Goal: Transaction & Acquisition: Purchase product/service

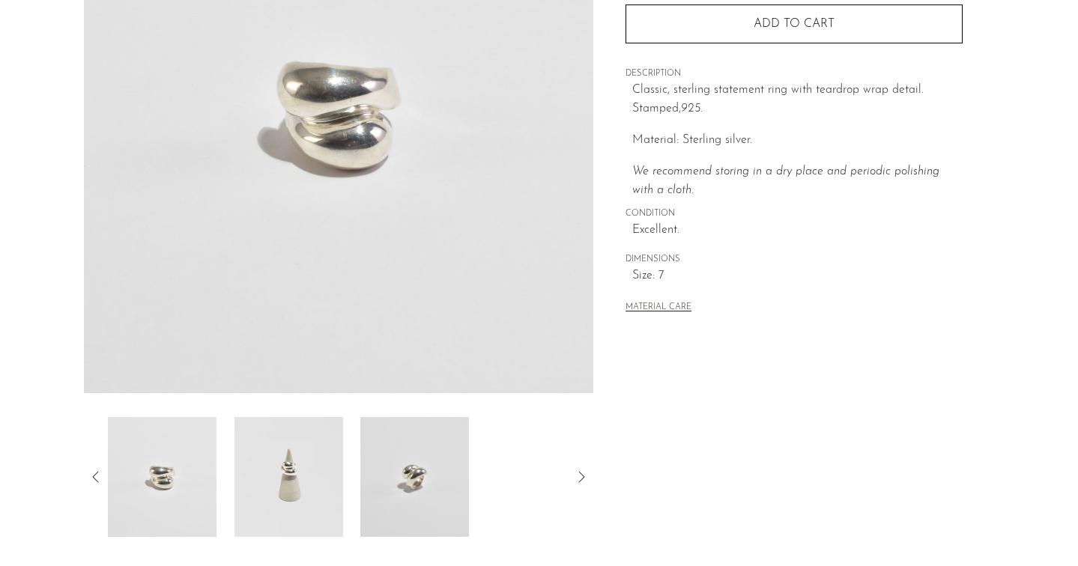
scroll to position [351, 0]
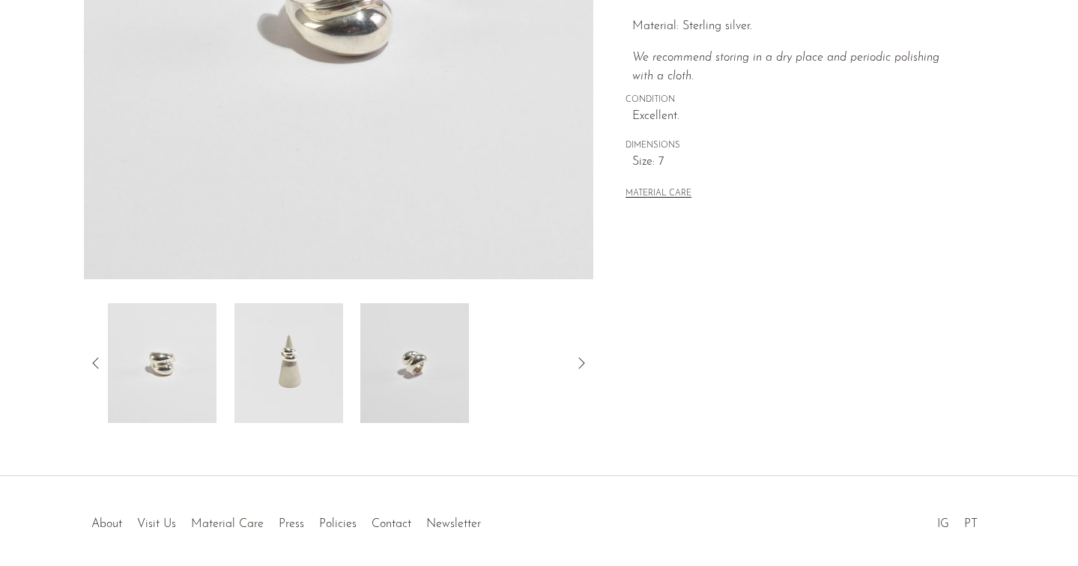
click at [324, 347] on img at bounding box center [288, 363] width 109 height 120
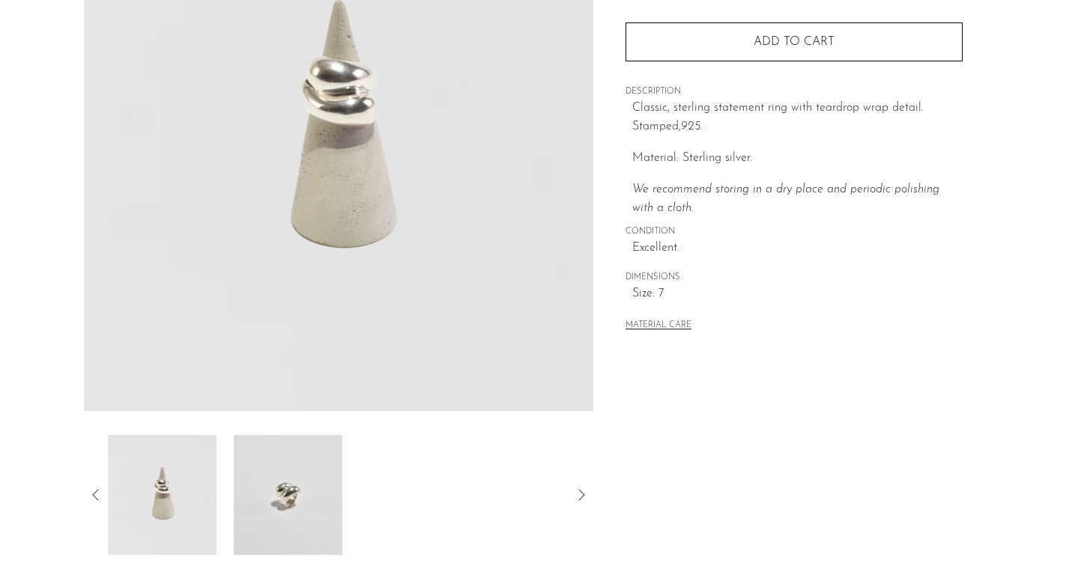
scroll to position [222, 0]
click at [261, 467] on img at bounding box center [288, 493] width 109 height 120
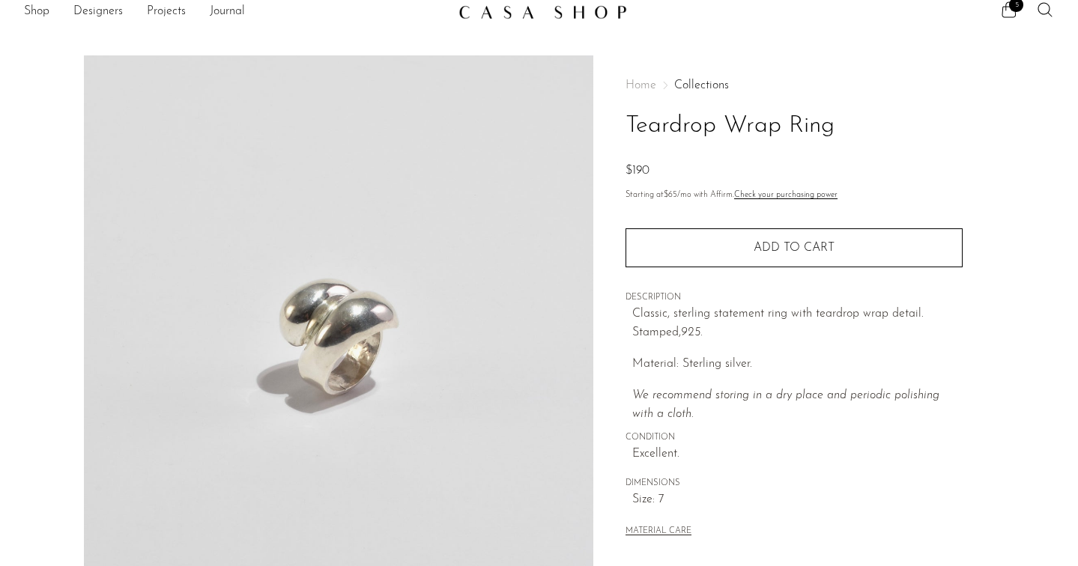
scroll to position [0, 0]
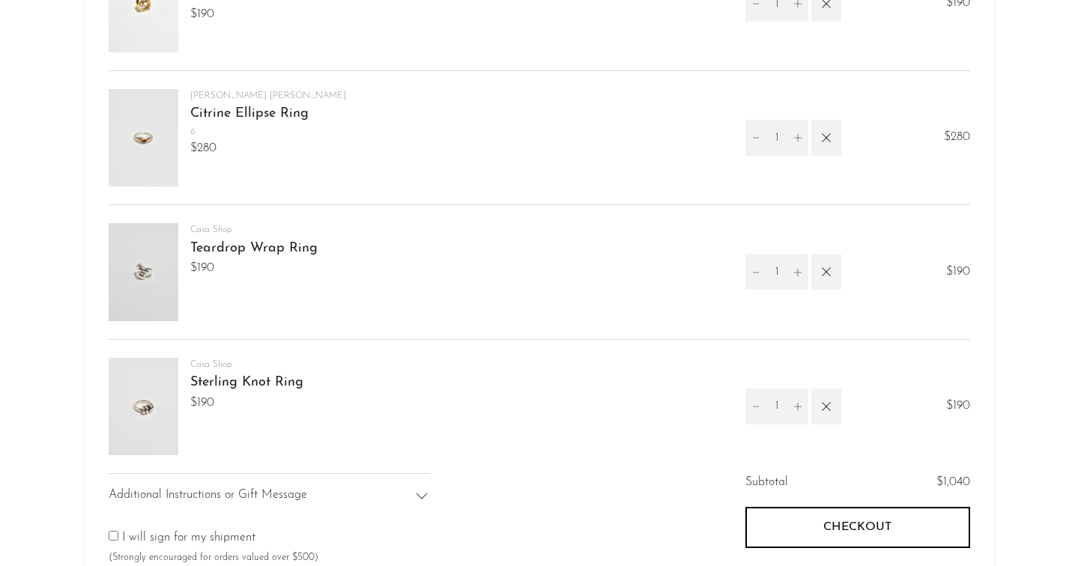
scroll to position [321, 0]
click at [141, 391] on img at bounding box center [144, 404] width 70 height 97
click at [216, 383] on link "Sterling Knot Ring" at bounding box center [246, 380] width 113 height 13
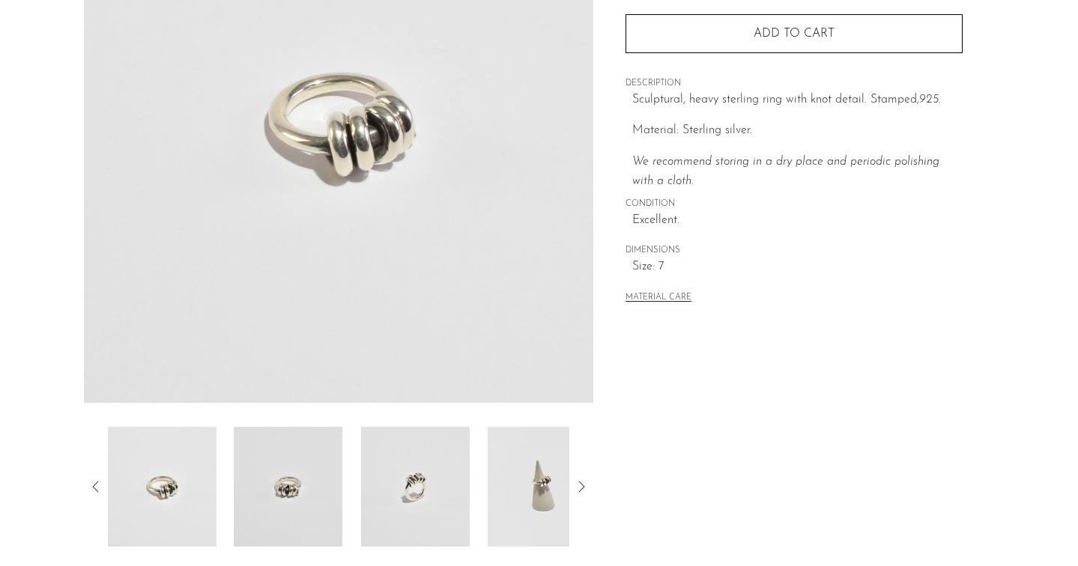
scroll to position [236, 0]
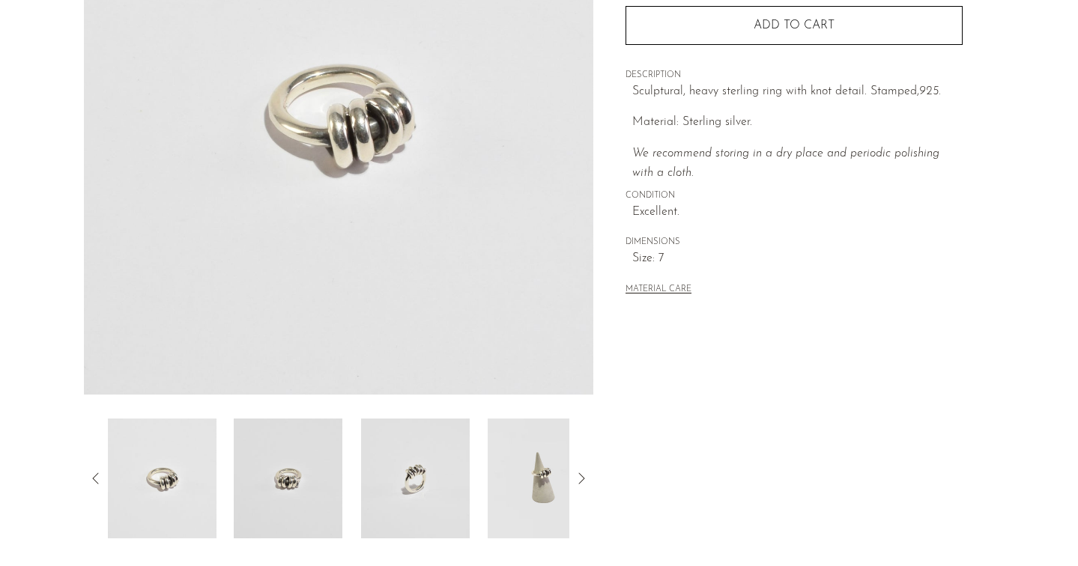
click at [548, 460] on img at bounding box center [542, 479] width 109 height 120
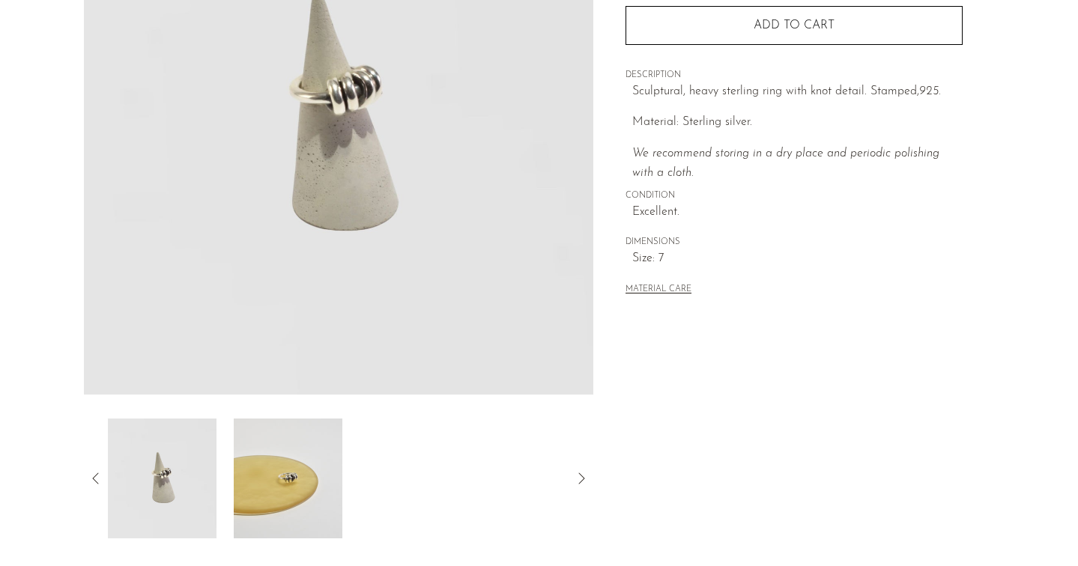
click at [260, 476] on img at bounding box center [288, 479] width 109 height 120
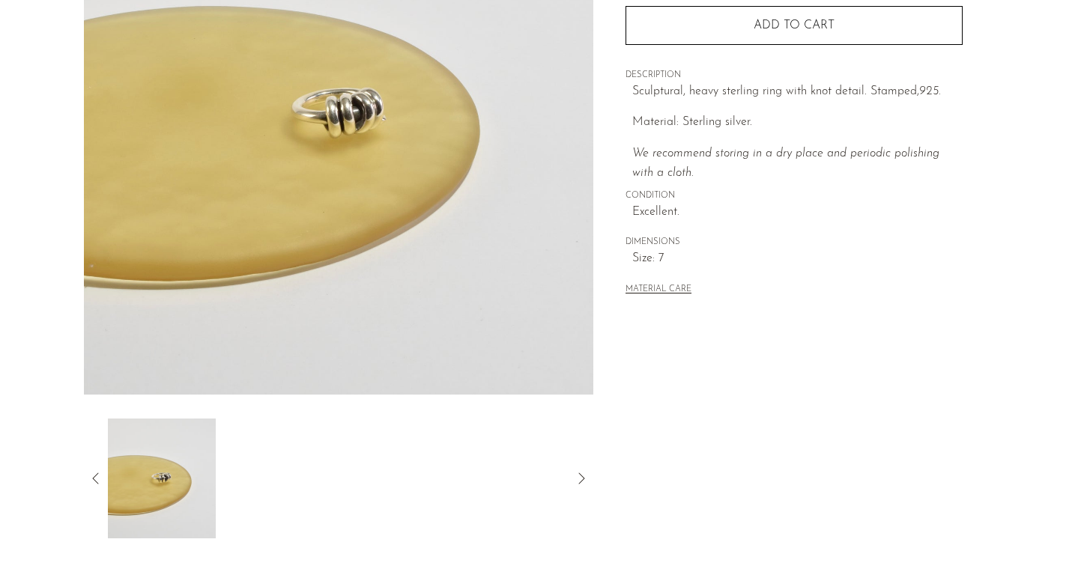
click at [94, 476] on icon at bounding box center [96, 479] width 18 height 18
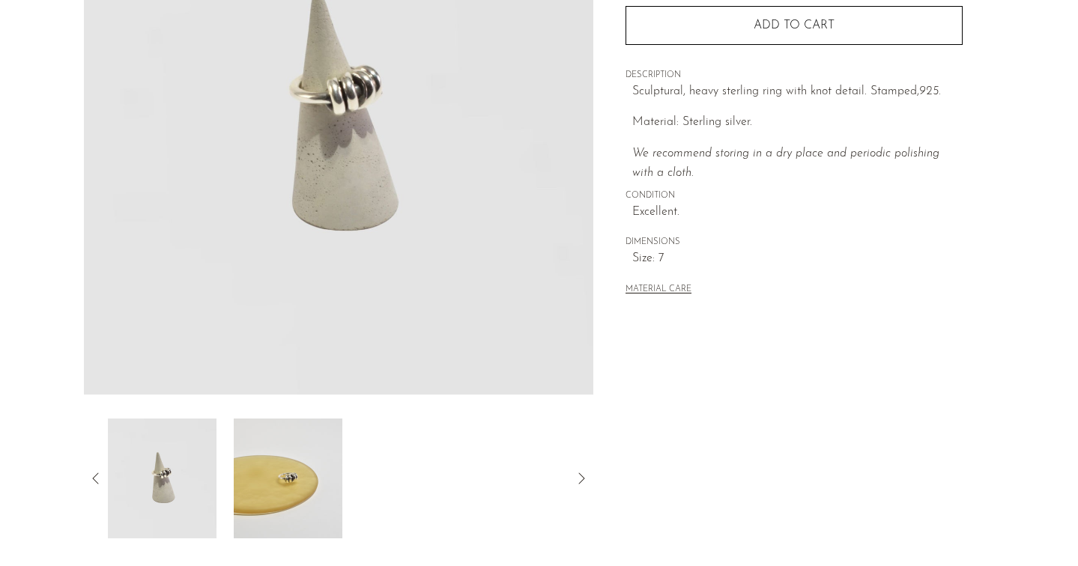
click at [93, 479] on icon at bounding box center [96, 479] width 18 height 18
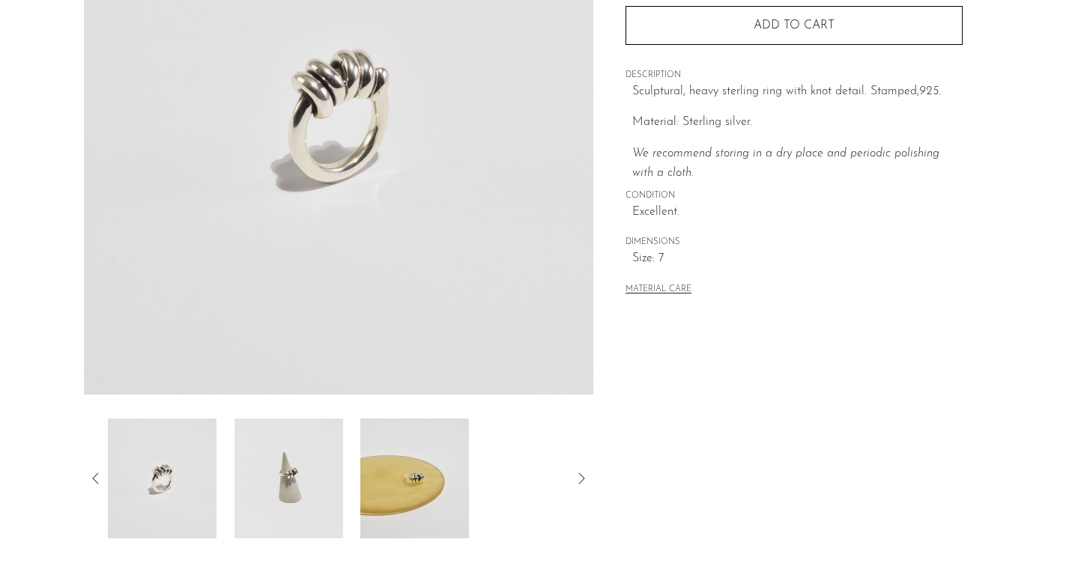
click at [175, 470] on img at bounding box center [161, 479] width 109 height 120
click at [95, 476] on icon at bounding box center [96, 479] width 18 height 18
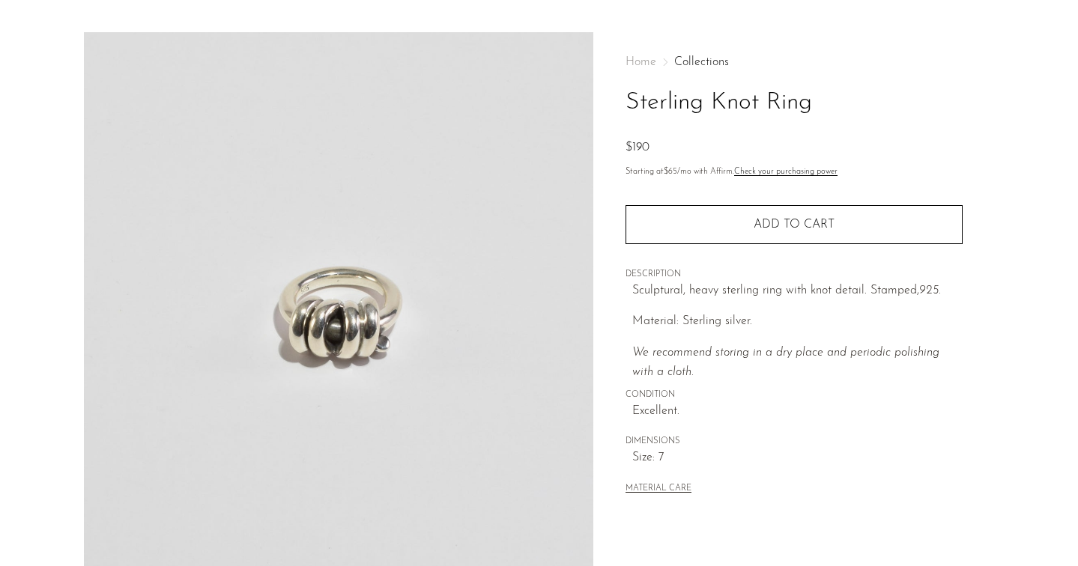
scroll to position [0, 0]
